Goal: Transaction & Acquisition: Purchase product/service

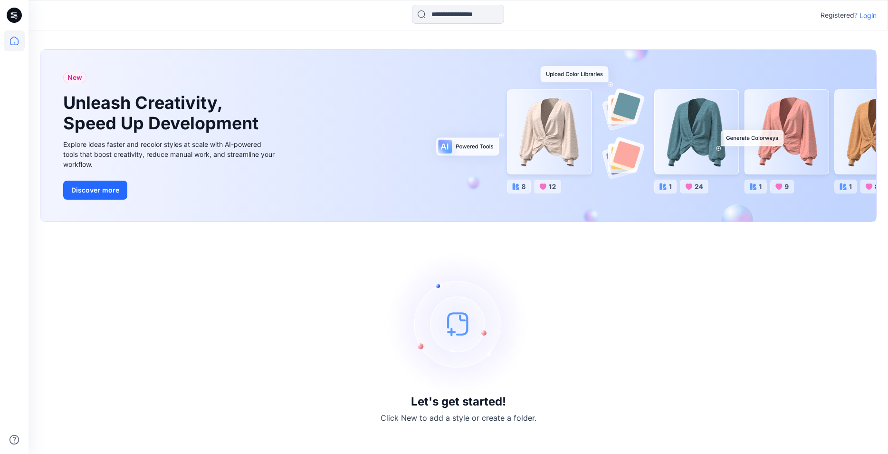
click at [870, 14] on p "Login" at bounding box center [868, 15] width 17 height 10
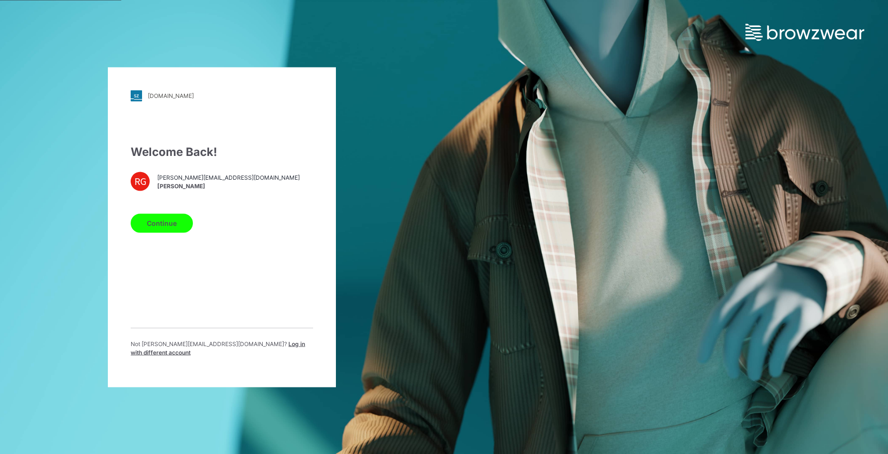
click at [174, 230] on button "Continue" at bounding box center [162, 222] width 62 height 19
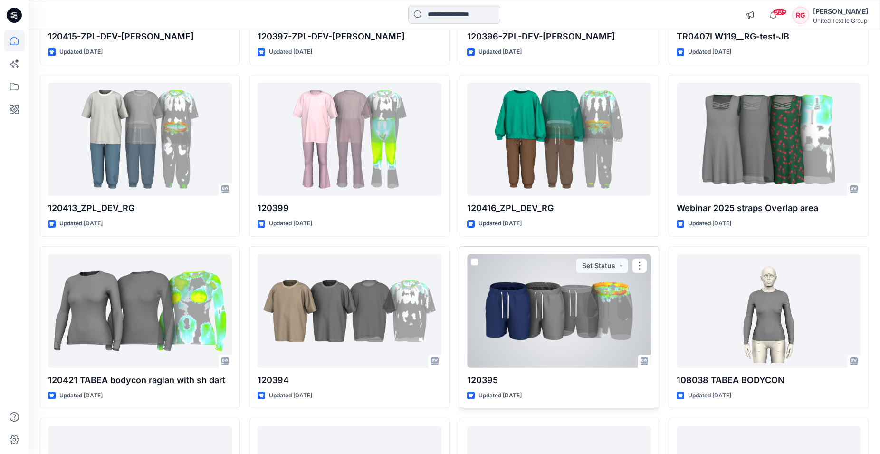
scroll to position [376, 0]
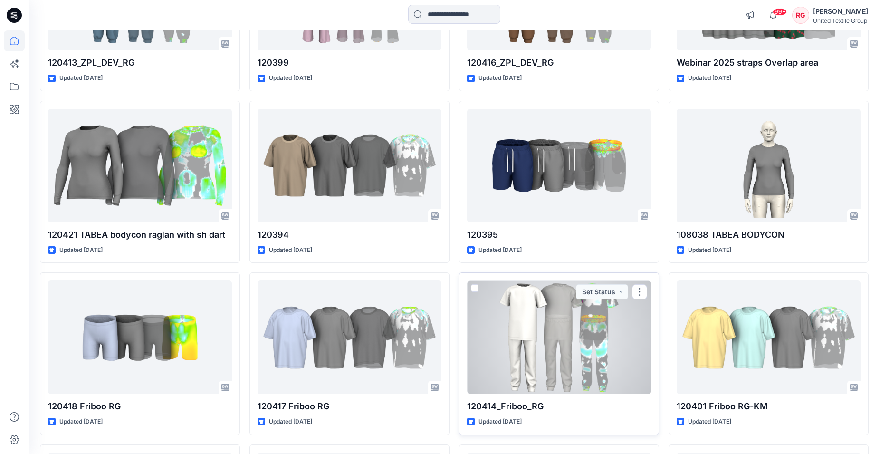
click at [568, 338] on div at bounding box center [559, 337] width 184 height 114
